Goal: Find contact information: Find contact information

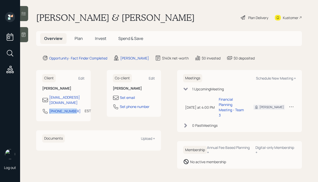
drag, startPoint x: 48, startPoint y: 106, endPoint x: 72, endPoint y: 108, distance: 23.8
click at [72, 108] on div "[PHONE_NUMBER] EST Currently 2:31 PM" at bounding box center [63, 112] width 43 height 9
copy div "[PHONE_NUMBER]"
click at [191, 22] on div "[PERSON_NAME] & [PERSON_NAME] Plan Delivery Kustomer" at bounding box center [169, 17] width 266 height 11
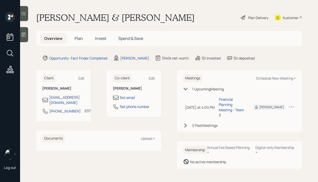
click at [28, 35] on div at bounding box center [24, 34] width 8 height 15
